Goal: Task Accomplishment & Management: Complete application form

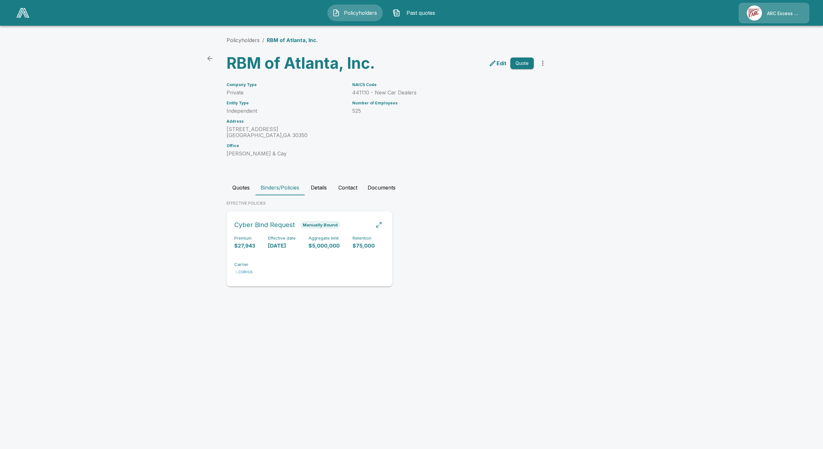
click at [295, 264] on div "Premium $27,943 Effective date 8/29/2025 Aggregate limit $5,000,000 Retention $…" at bounding box center [309, 256] width 150 height 40
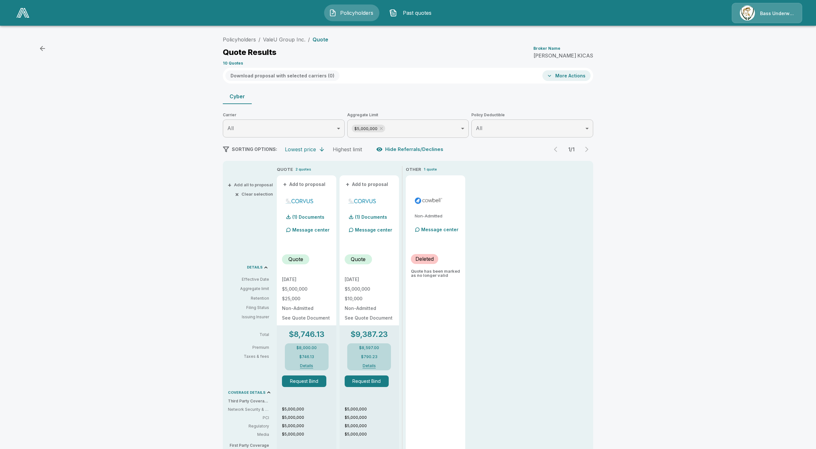
click at [20, 10] on img at bounding box center [22, 13] width 13 height 10
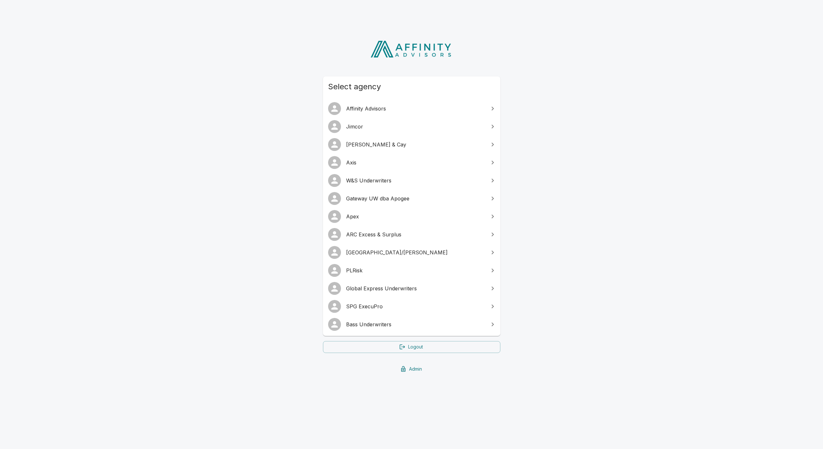
click at [372, 234] on span "ARC Excess & Surplus" at bounding box center [415, 235] width 139 height 8
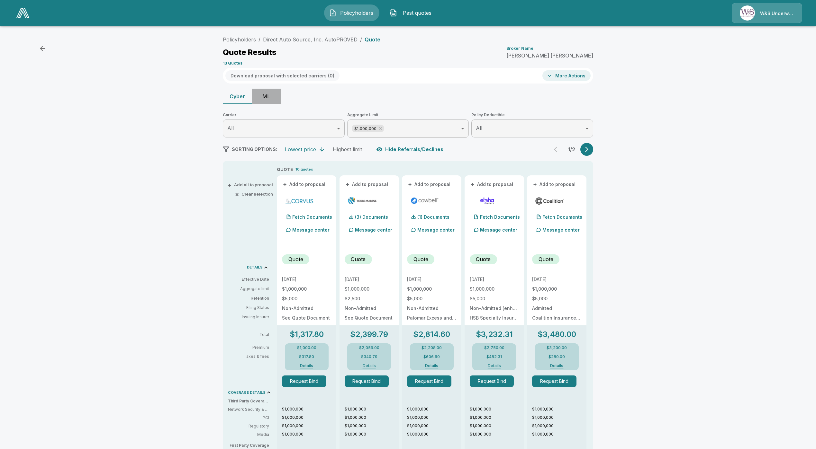
click at [270, 95] on button "ML" at bounding box center [266, 96] width 29 height 15
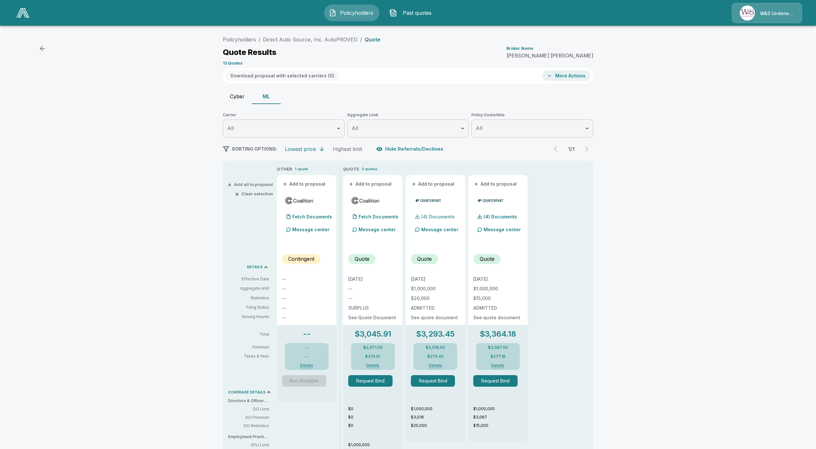
click at [445, 219] on div "(4) Documents" at bounding box center [433, 216] width 44 height 13
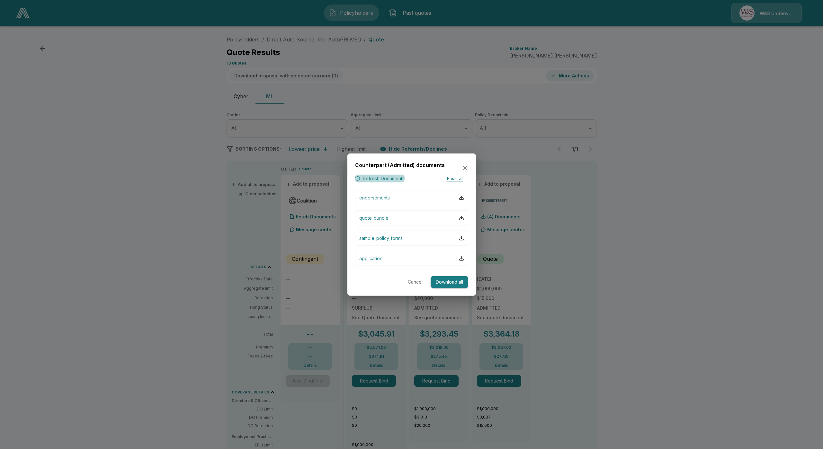
click at [381, 179] on button "Refresh Documents" at bounding box center [379, 178] width 49 height 8
click at [390, 216] on button "quote_bundle" at bounding box center [411, 217] width 113 height 15
click at [365, 177] on button "Refresh Documents" at bounding box center [379, 178] width 49 height 8
click at [388, 224] on button "quote_bundle" at bounding box center [411, 217] width 113 height 15
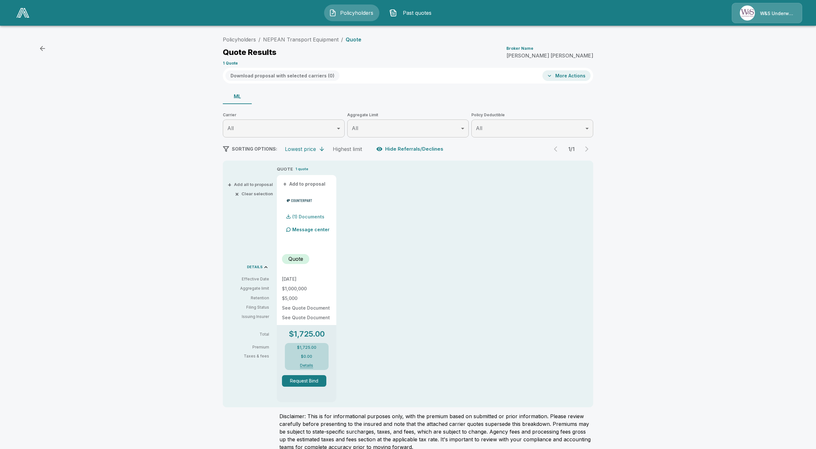
click at [307, 215] on p "(1) Documents" at bounding box center [308, 217] width 32 height 4
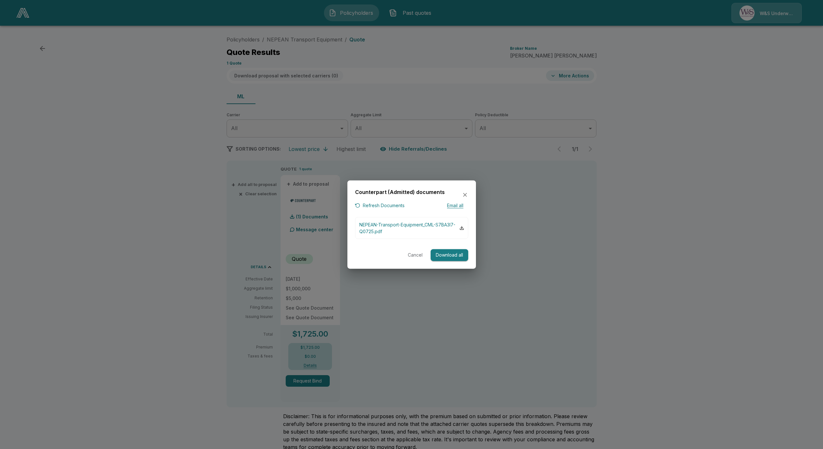
click at [392, 203] on button "Refresh Documents" at bounding box center [379, 205] width 49 height 8
click at [371, 235] on p "NEPEAN-Transport-Equipment_CML-S7BA3I7-Q0725.pdf" at bounding box center [409, 227] width 100 height 13
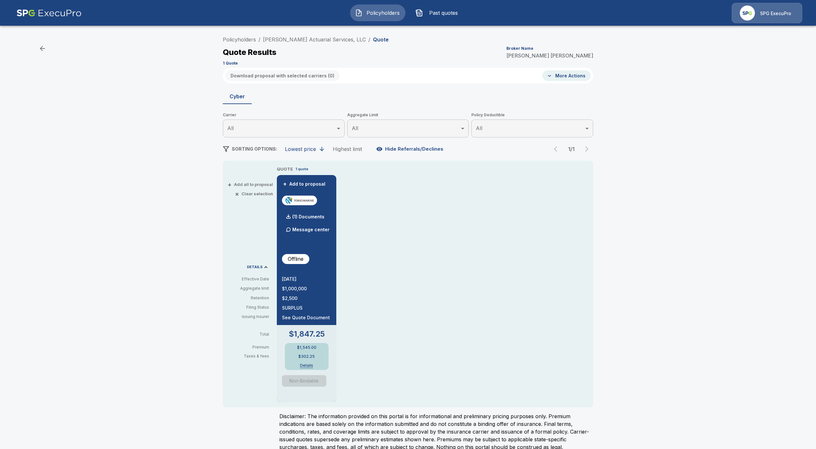
click at [69, 16] on img at bounding box center [48, 13] width 65 height 20
click at [252, 39] on link "Policyholders" at bounding box center [239, 39] width 33 height 6
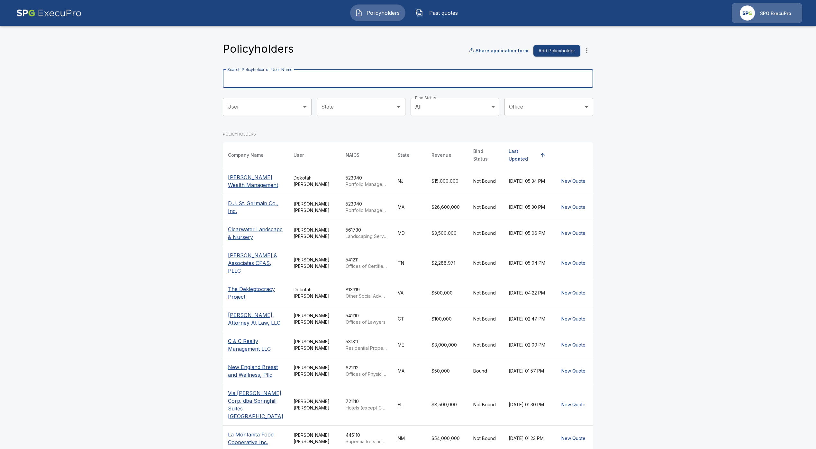
click at [399, 77] on input "Search Policyholder or User Name" at bounding box center [404, 79] width 363 height 18
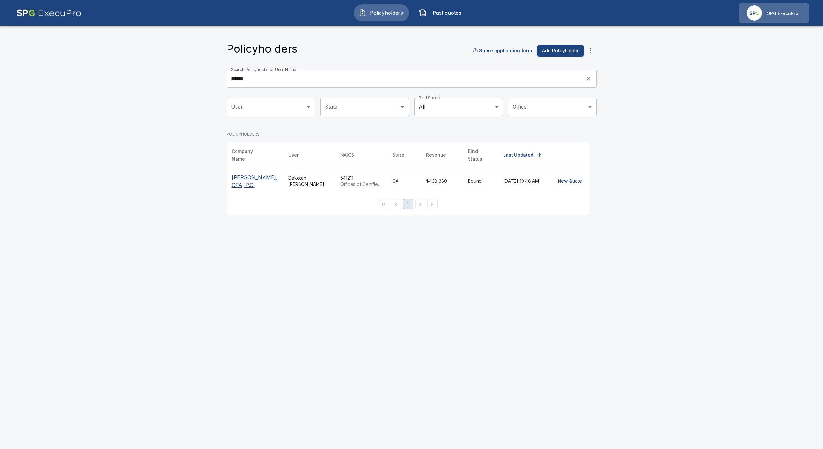
click at [459, 32] on div "Policyholders Share application form Add Policyholder Search Policyholder or Us…" at bounding box center [412, 123] width 386 height 198
drag, startPoint x: 255, startPoint y: 81, endPoint x: 197, endPoint y: 80, distance: 57.2
click at [197, 80] on main "Policyholders Share application form Add Policyholder Search Policyholder or Us…" at bounding box center [411, 111] width 823 height 222
type input "*******"
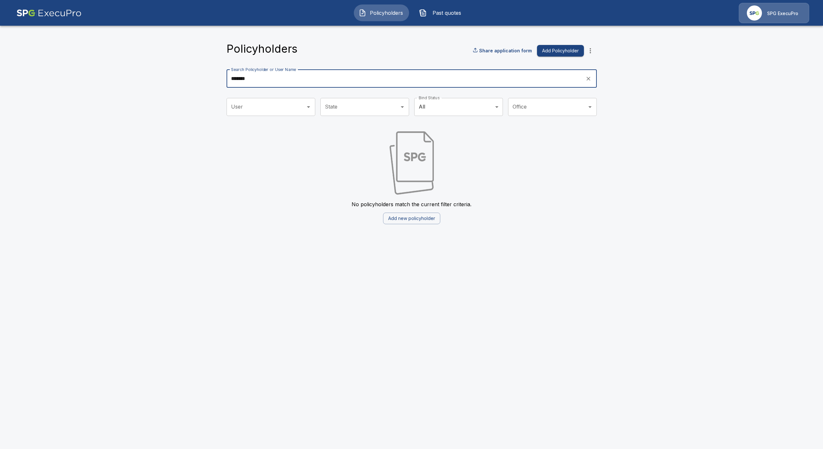
drag, startPoint x: 288, startPoint y: 80, endPoint x: 201, endPoint y: 90, distance: 88.3
click at [201, 90] on main "Policyholders Share application form Add Policyholder Search Policyholder or Us…" at bounding box center [411, 116] width 823 height 232
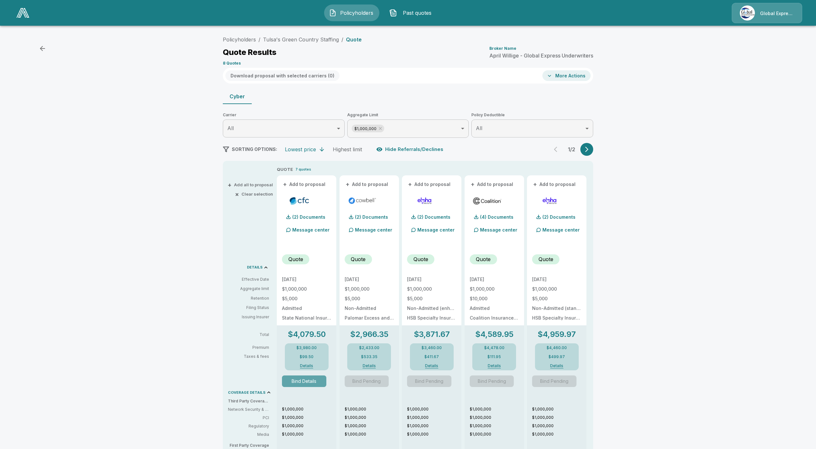
click at [319, 386] on button "Bind Details" at bounding box center [304, 382] width 44 height 12
